Goal: Task Accomplishment & Management: Manage account settings

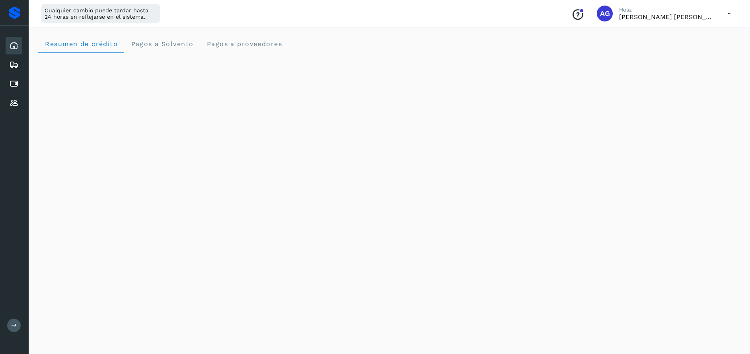
scroll to position [310, 0]
click at [20, 49] on div "Inicio" at bounding box center [14, 46] width 17 height 18
click at [13, 64] on icon at bounding box center [14, 65] width 10 height 10
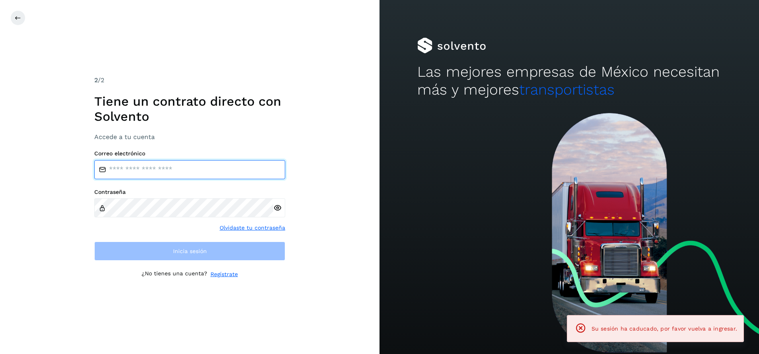
type input "**********"
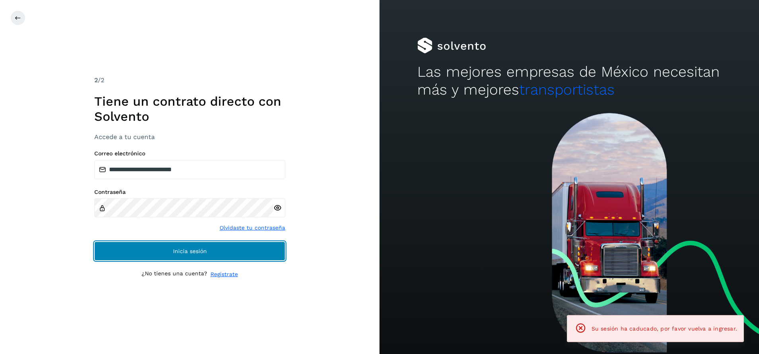
click at [254, 251] on button "Inicia sesión" at bounding box center [189, 251] width 191 height 19
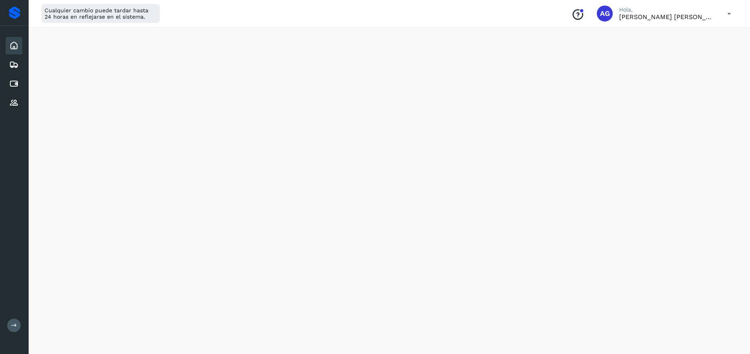
scroll to position [104, 0]
